Goal: Navigation & Orientation: Find specific page/section

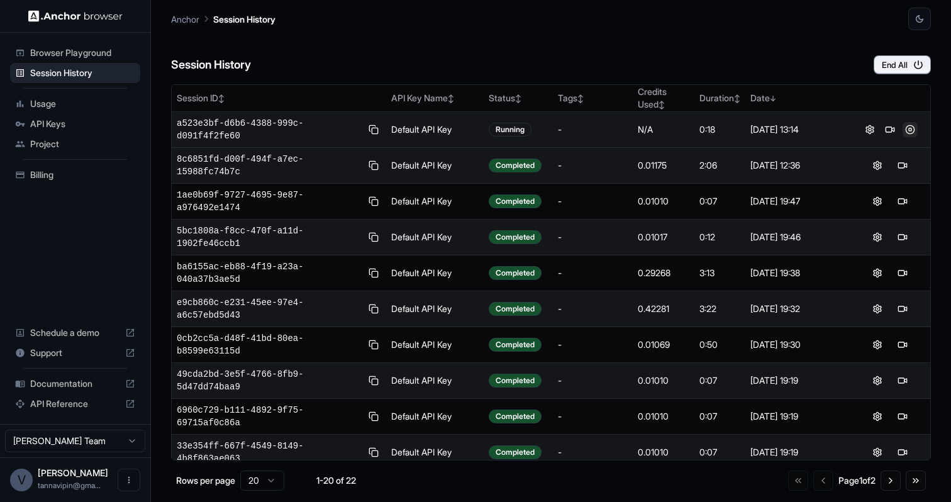
click at [911, 132] on button at bounding box center [910, 129] width 15 height 15
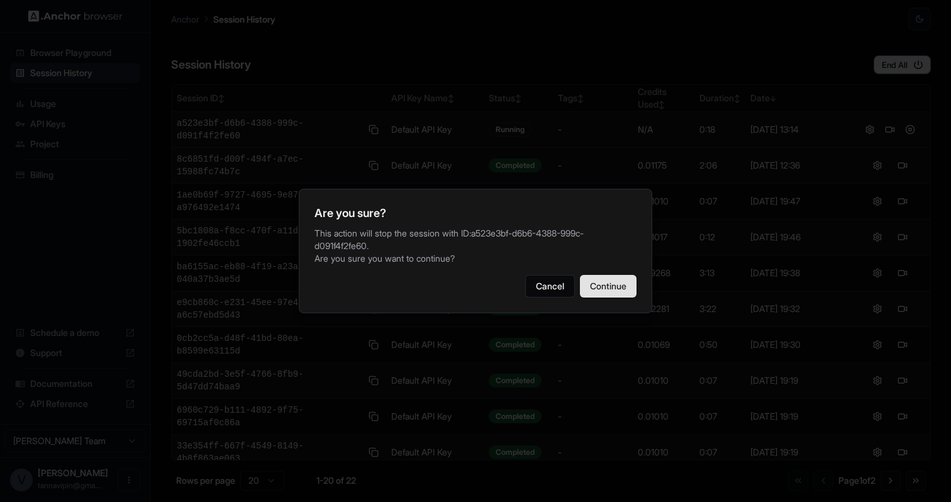
click at [624, 283] on button "Continue" at bounding box center [608, 286] width 57 height 23
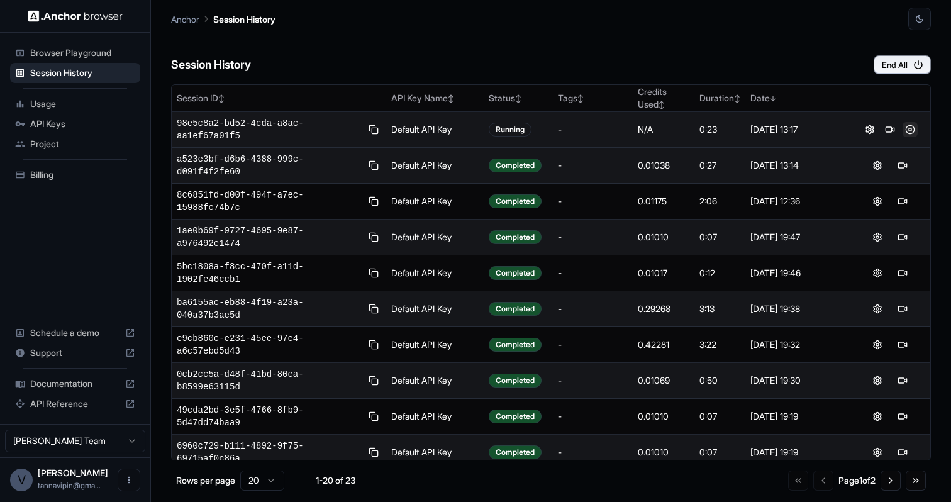
click at [909, 130] on button at bounding box center [910, 129] width 15 height 15
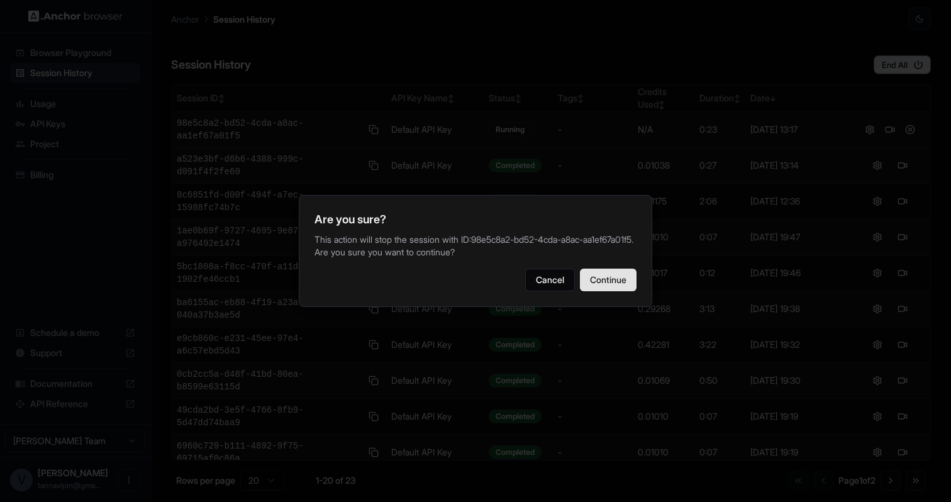
click at [614, 281] on button "Continue" at bounding box center [608, 280] width 57 height 23
